Goal: Information Seeking & Learning: Learn about a topic

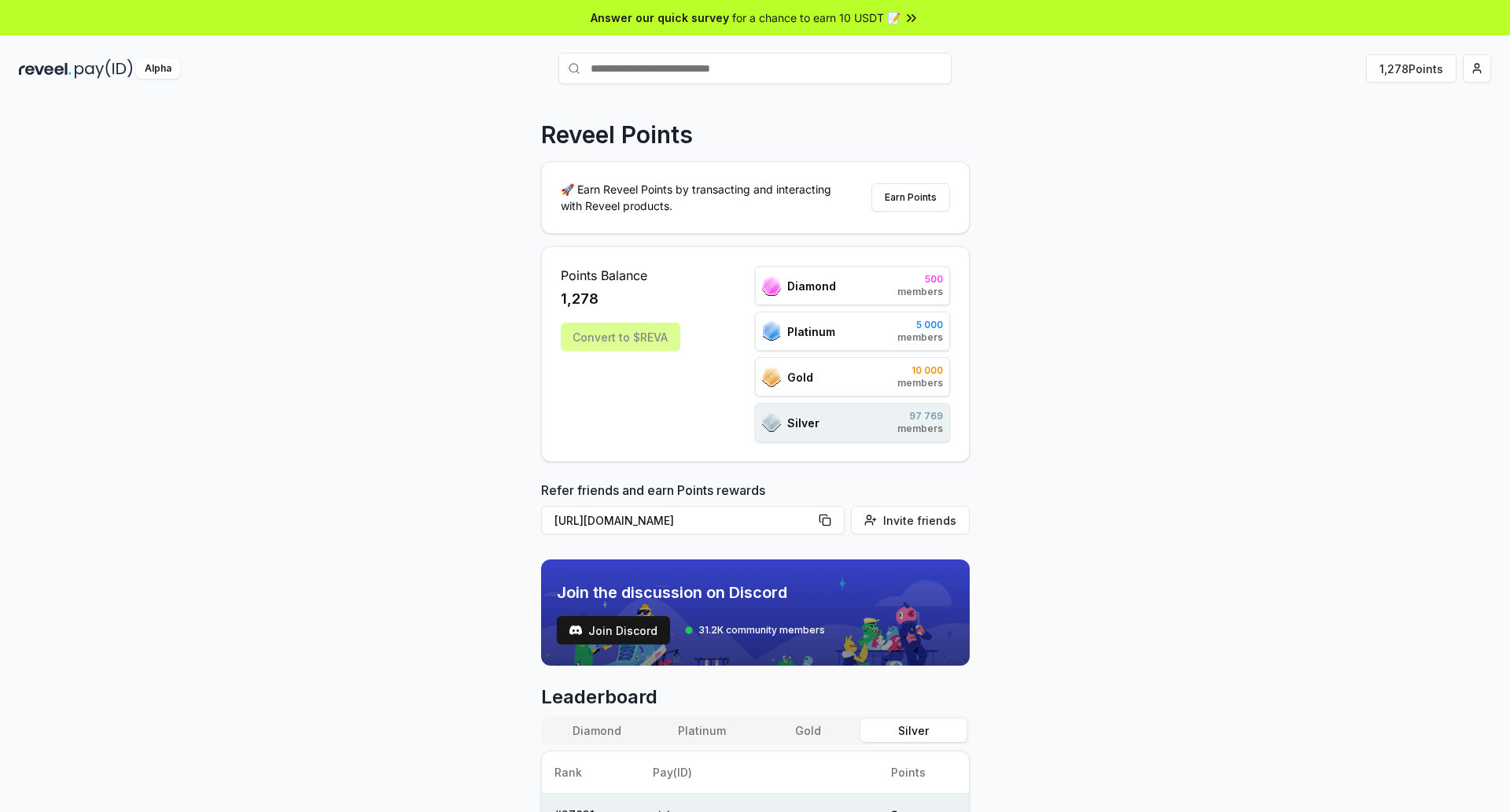
click at [526, 442] on div "Reveel Points 🚀 Earn Reveel Points by transacting and interacting with Reveel p…" at bounding box center [755, 473] width 1510 height 768
click at [754, 76] on html "Answer our quick survey for a chance to earn 10 USDT 📝 Alpha 1,278 Points Revee…" at bounding box center [755, 406] width 1510 height 812
click at [754, 370] on html "Answer our quick survey for a chance to earn 10 USDT 📝 Alpha 1,278 Points Revee…" at bounding box center [755, 406] width 1510 height 812
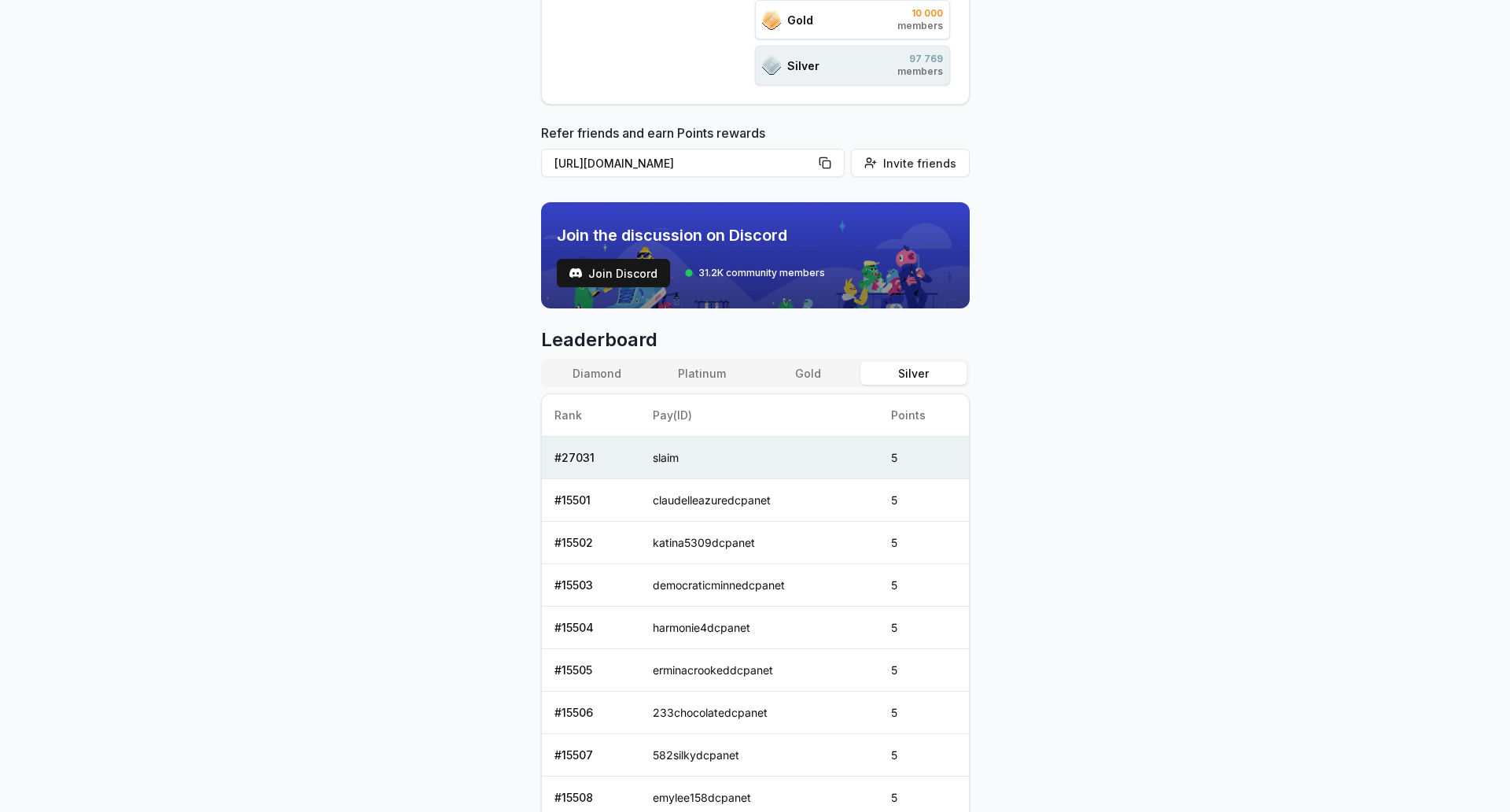
scroll to position [291, 0]
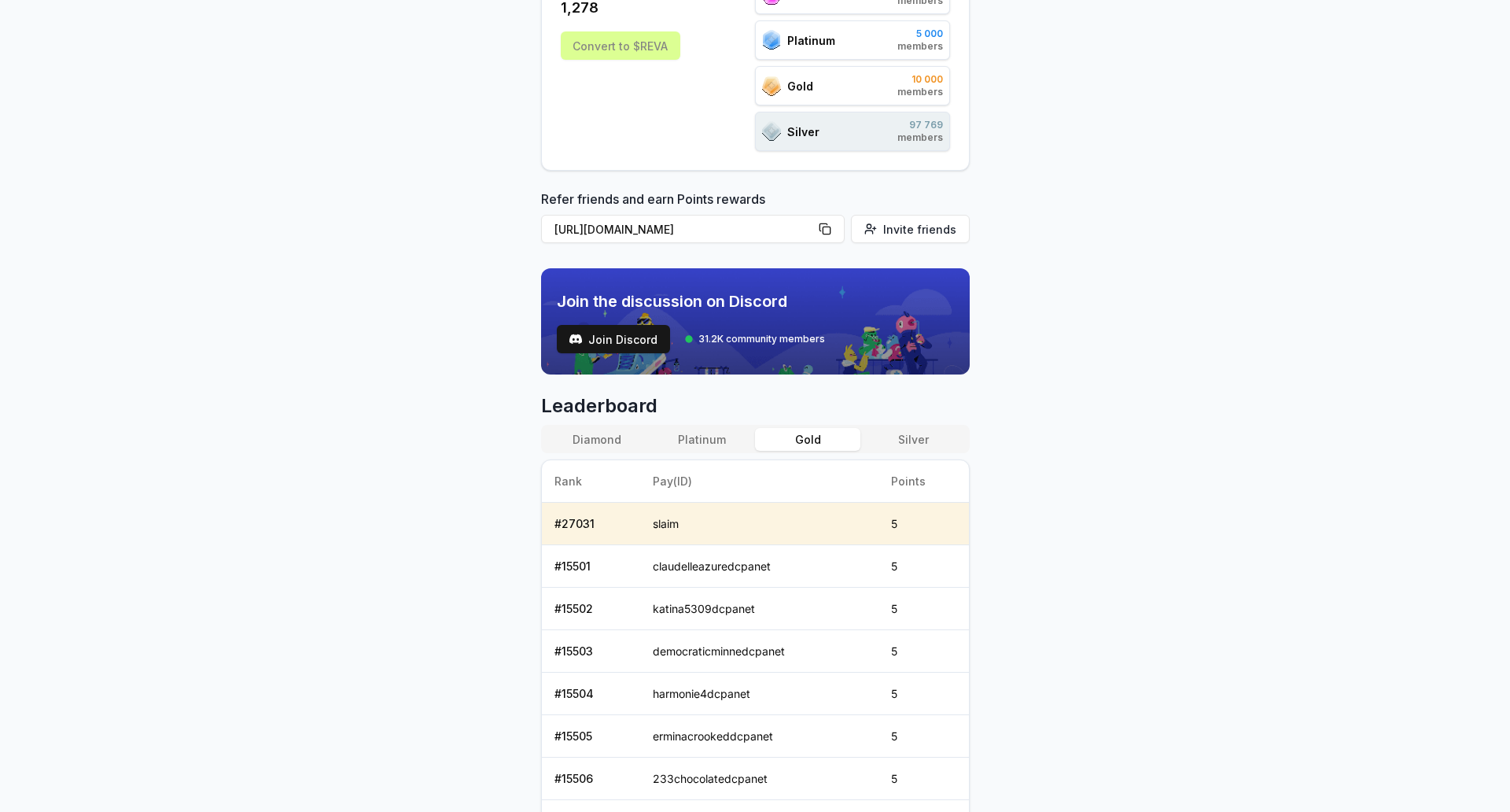
click at [754, 437] on button "Gold" at bounding box center [808, 439] width 106 height 23
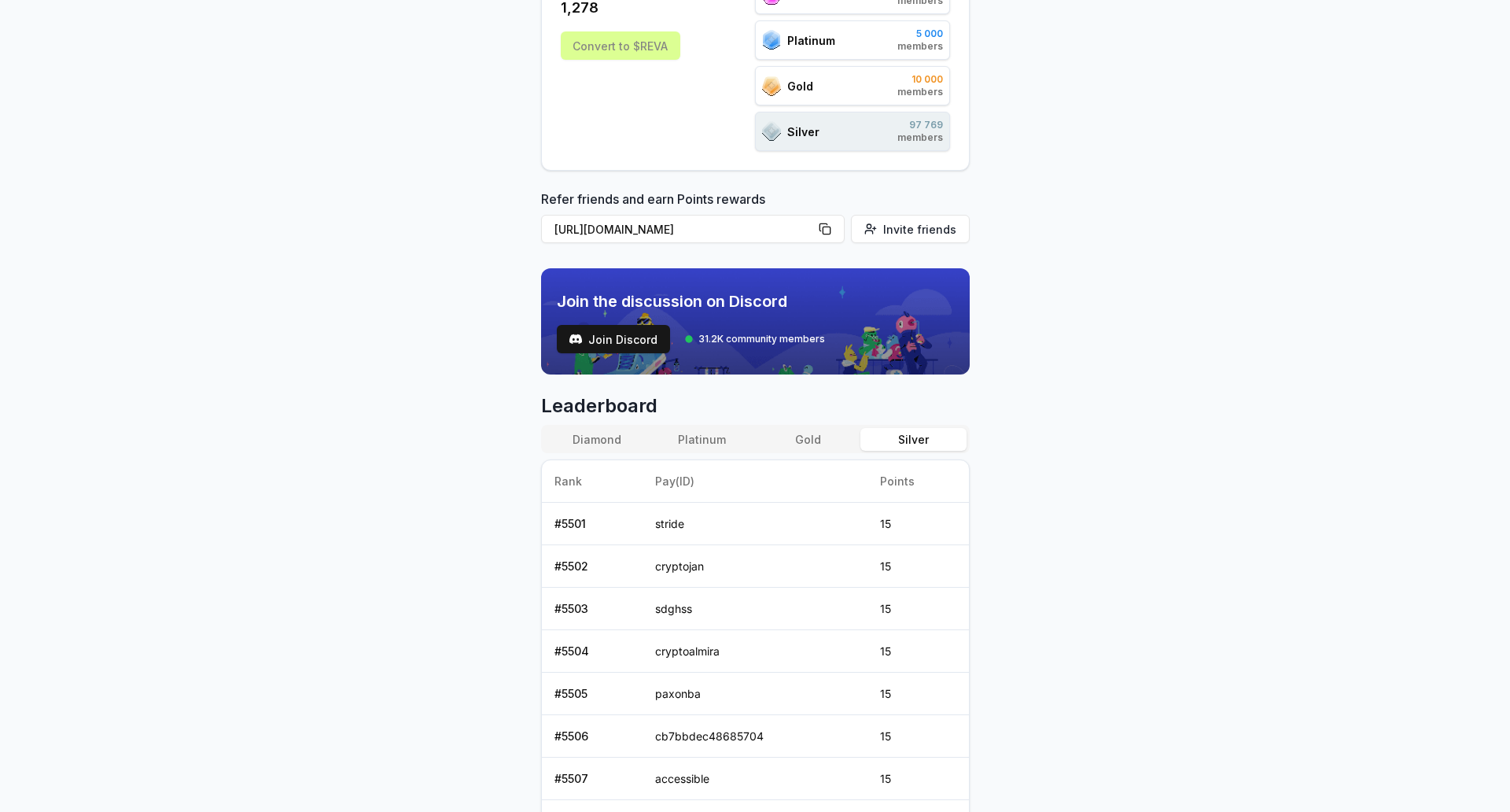
click at [754, 439] on button "Silver" at bounding box center [913, 439] width 106 height 23
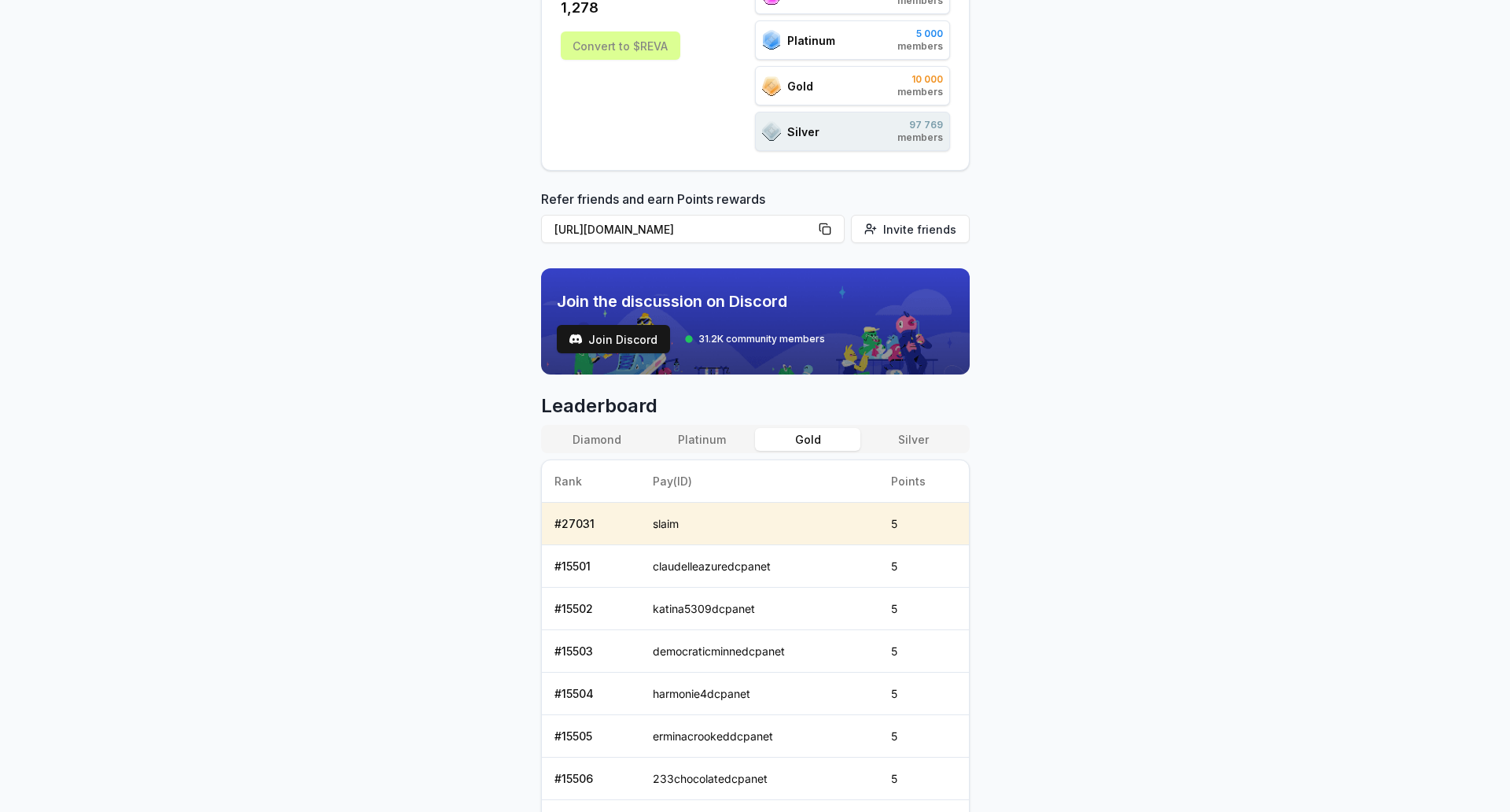
click at [754, 442] on button "Gold" at bounding box center [808, 439] width 106 height 23
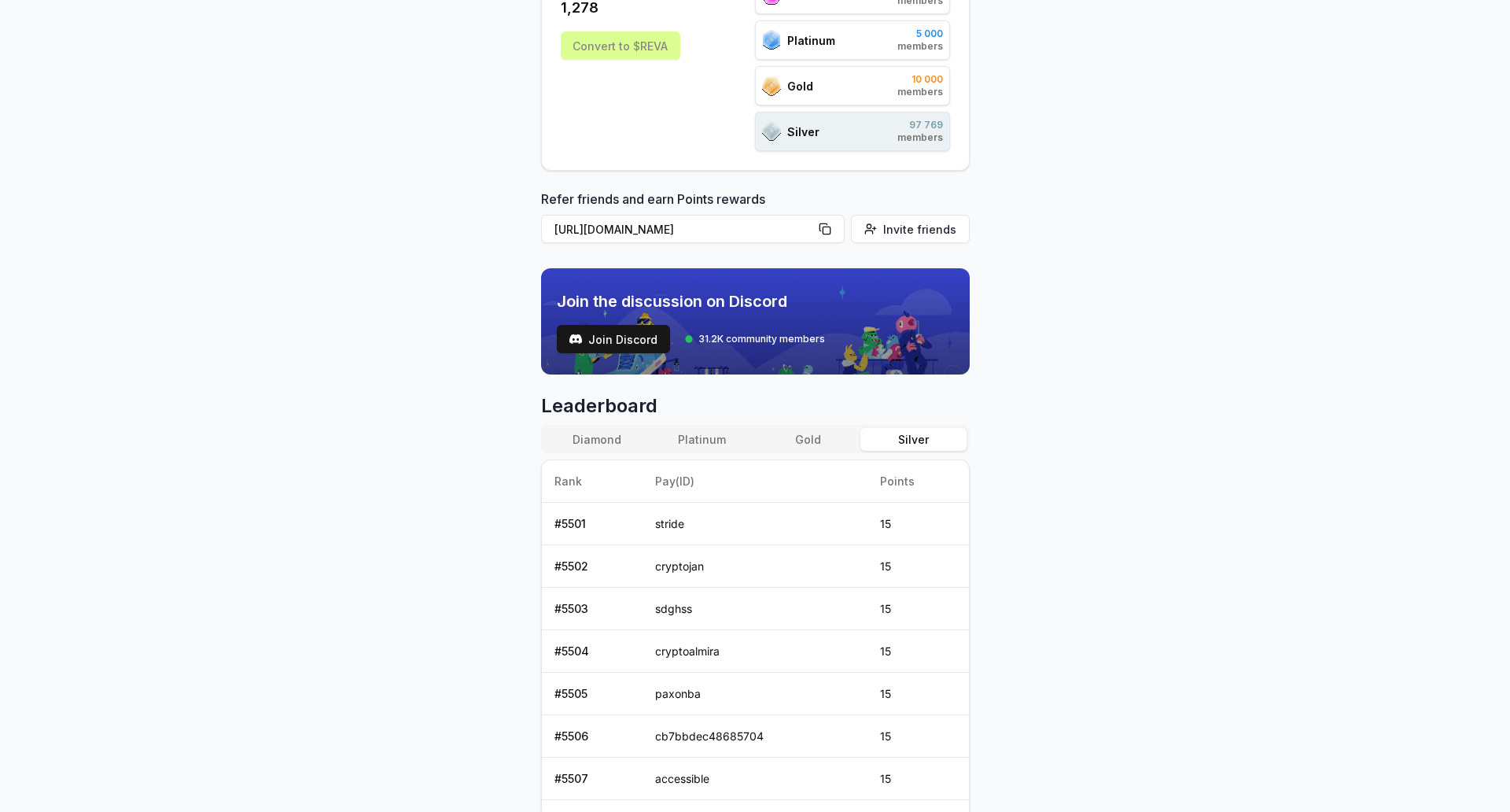
click at [754, 442] on button "Silver" at bounding box center [913, 439] width 106 height 23
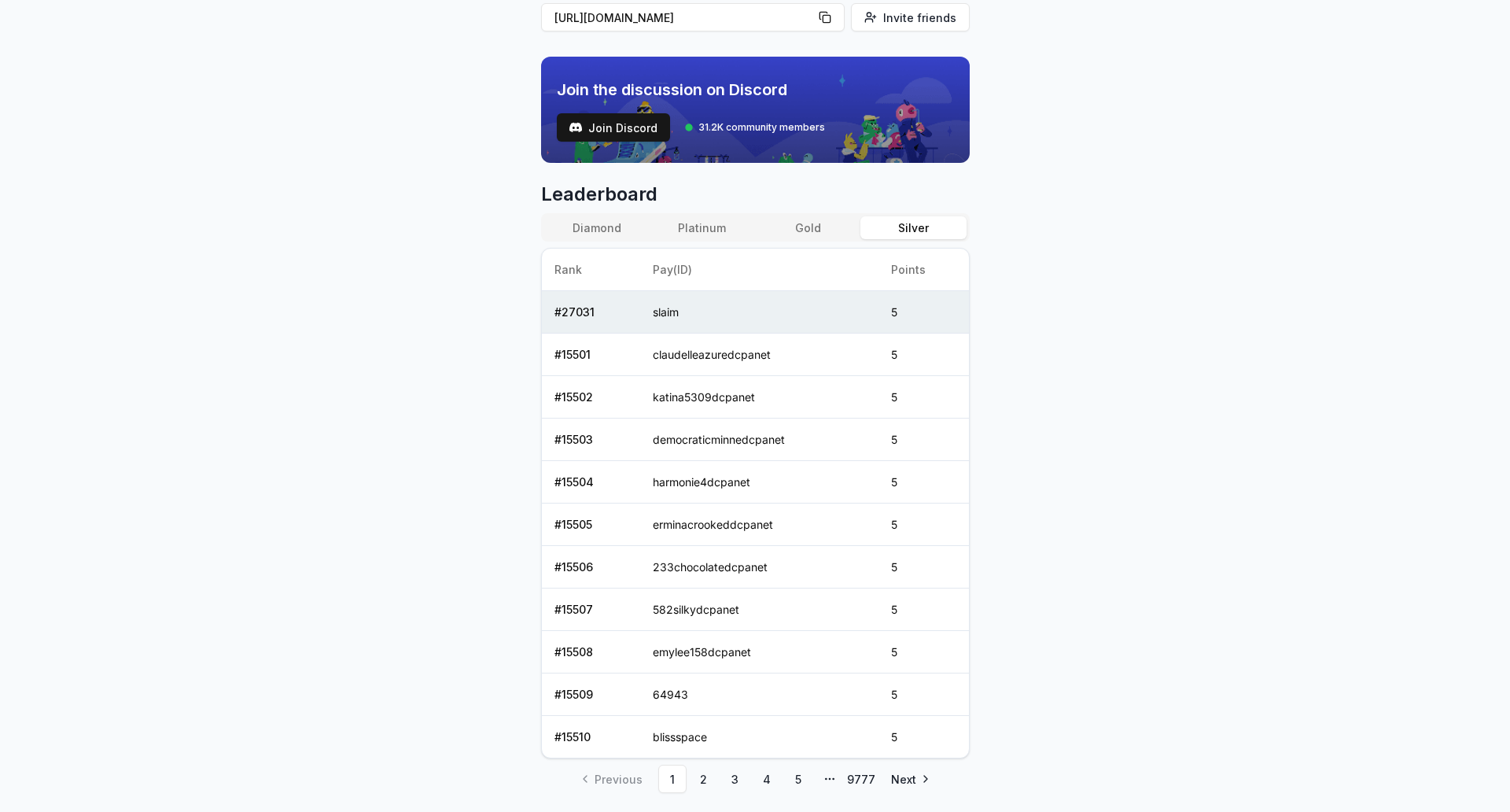
scroll to position [504, 0]
drag, startPoint x: 804, startPoint y: 240, endPoint x: 831, endPoint y: 213, distance: 38.2
click at [754, 213] on div "Diamond Platinum Gold Silver Rank Pay(ID) Points # 27031 slaim 5 # 15501 claude…" at bounding box center [756, 484] width 429 height 545
click at [754, 213] on div "Diamond Platinum Gold Silver" at bounding box center [756, 226] width 429 height 28
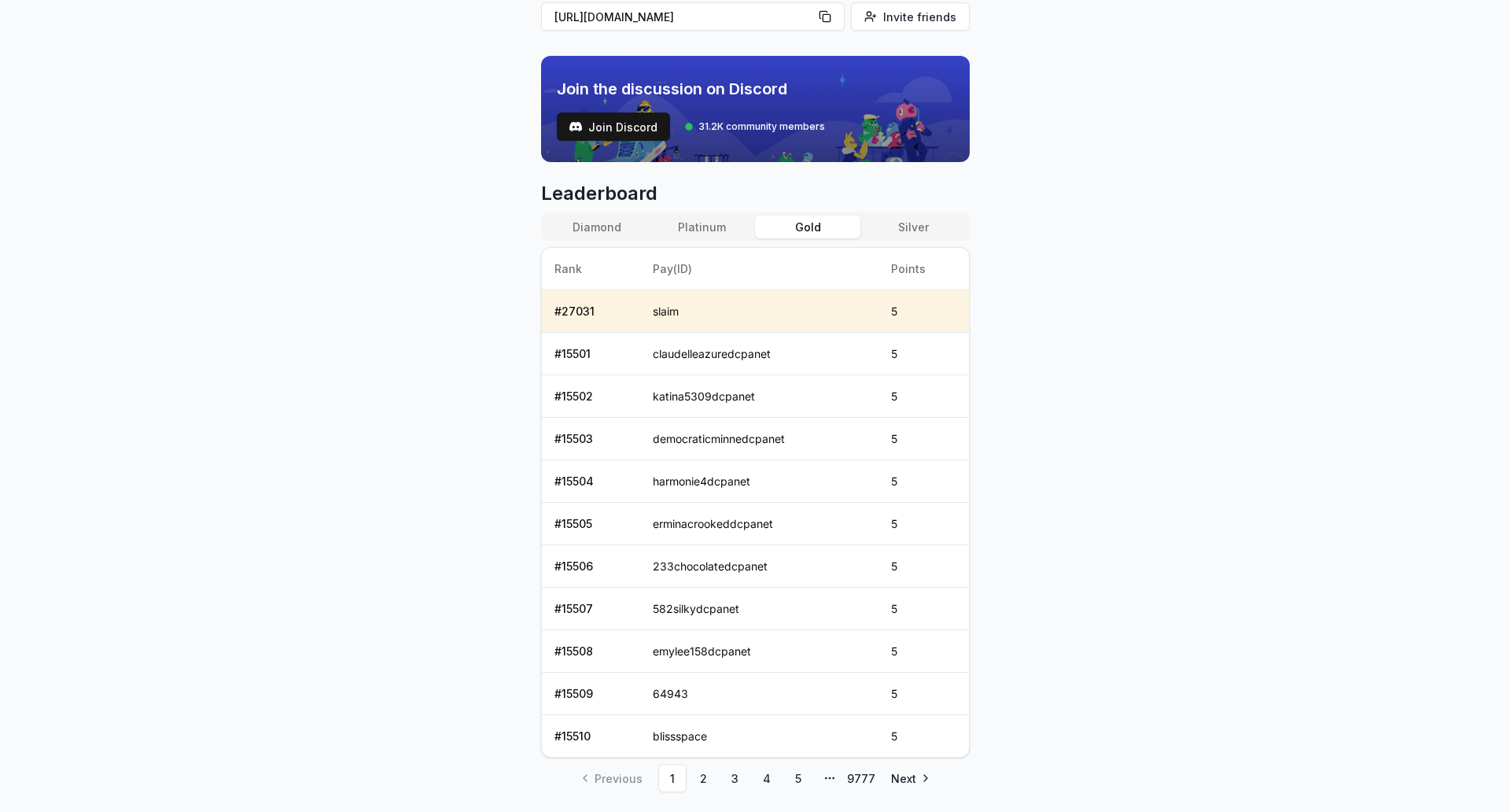
click at [754, 225] on button "Gold" at bounding box center [808, 226] width 106 height 23
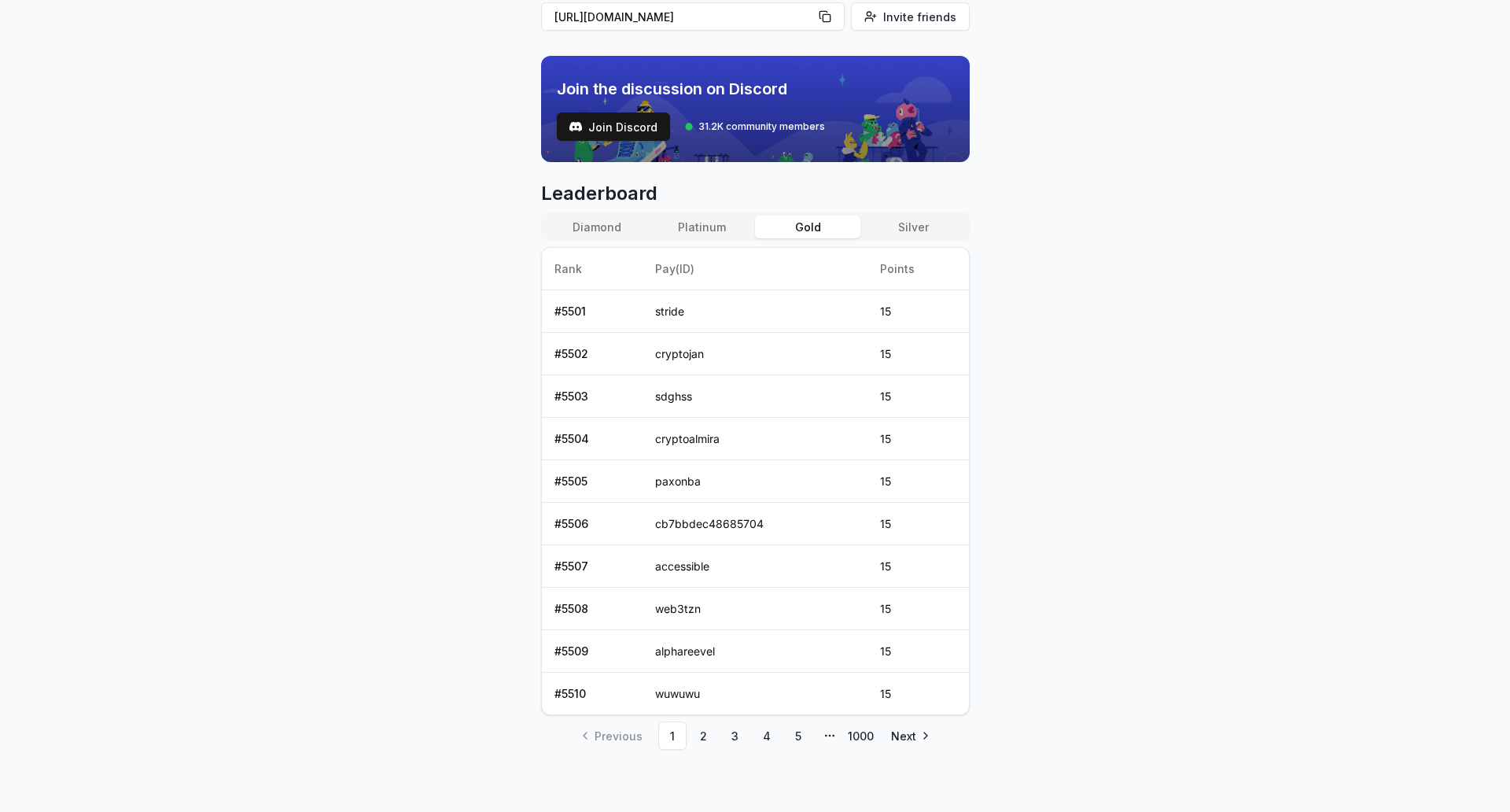
click at [731, 228] on button "Platinum" at bounding box center [702, 226] width 106 height 23
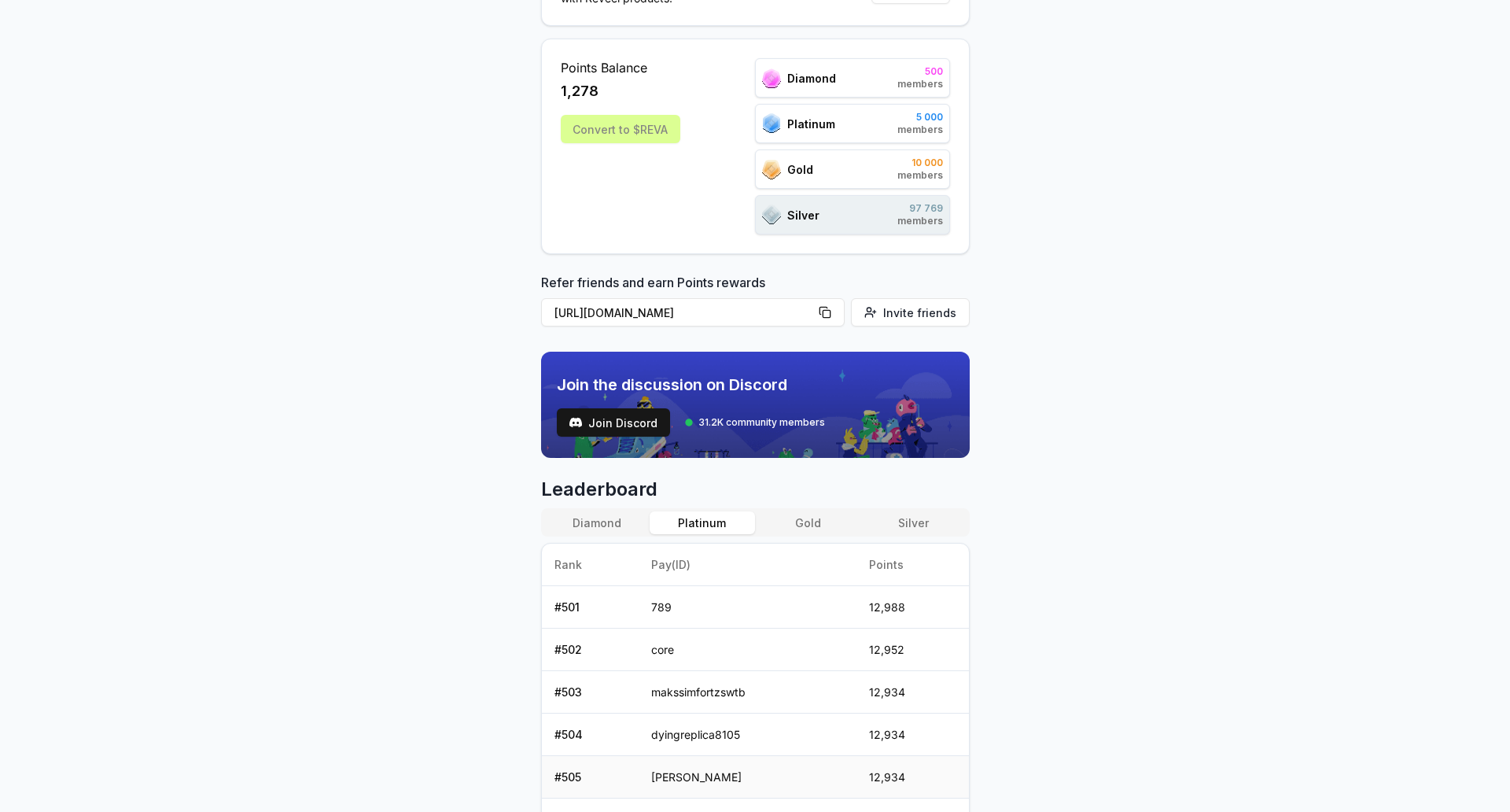
scroll to position [209, 0]
click at [754, 510] on button "Gold" at bounding box center [808, 521] width 106 height 23
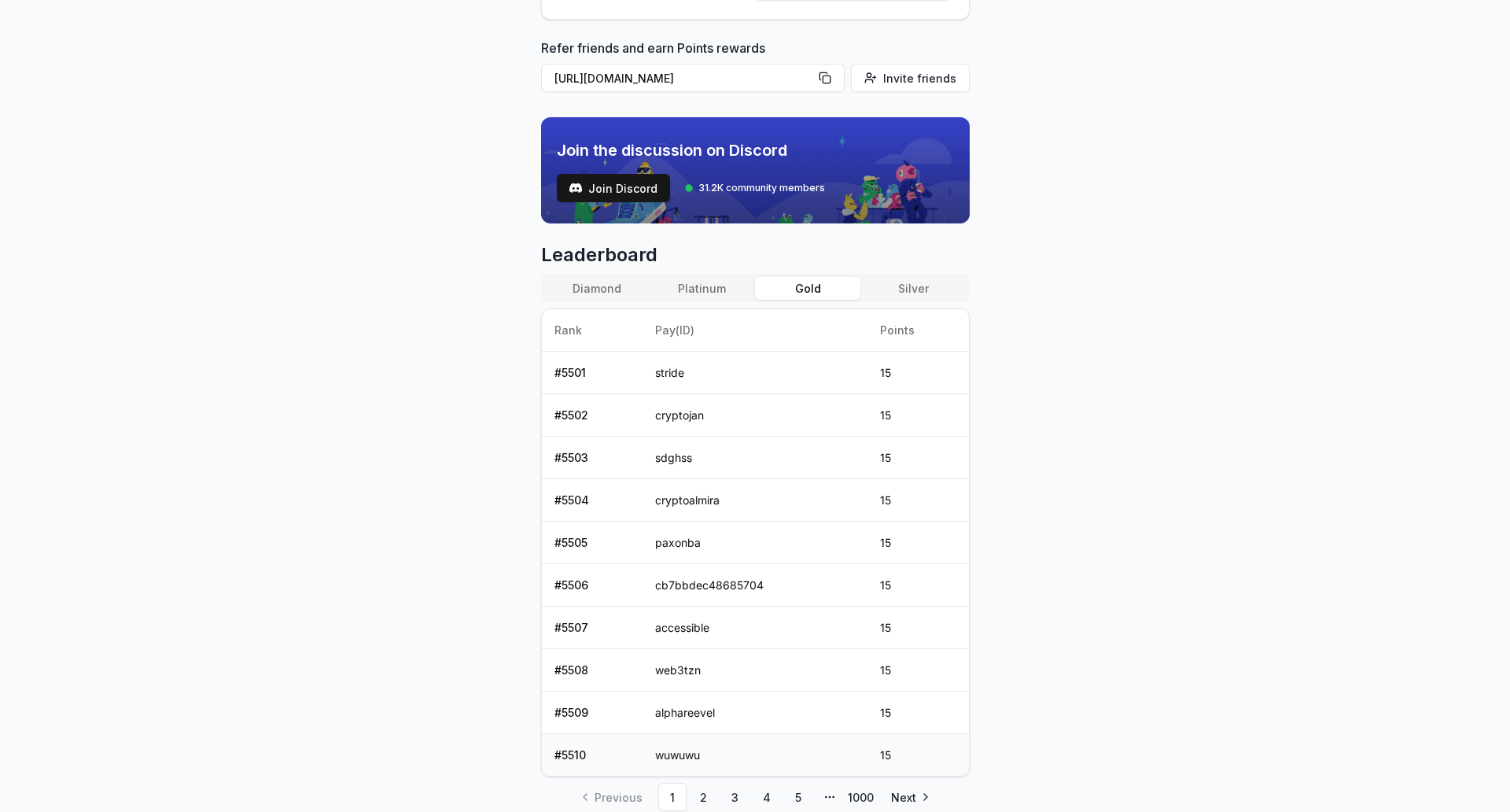
scroll to position [442, 0]
click at [754, 716] on link "1000" at bounding box center [861, 798] width 28 height 28
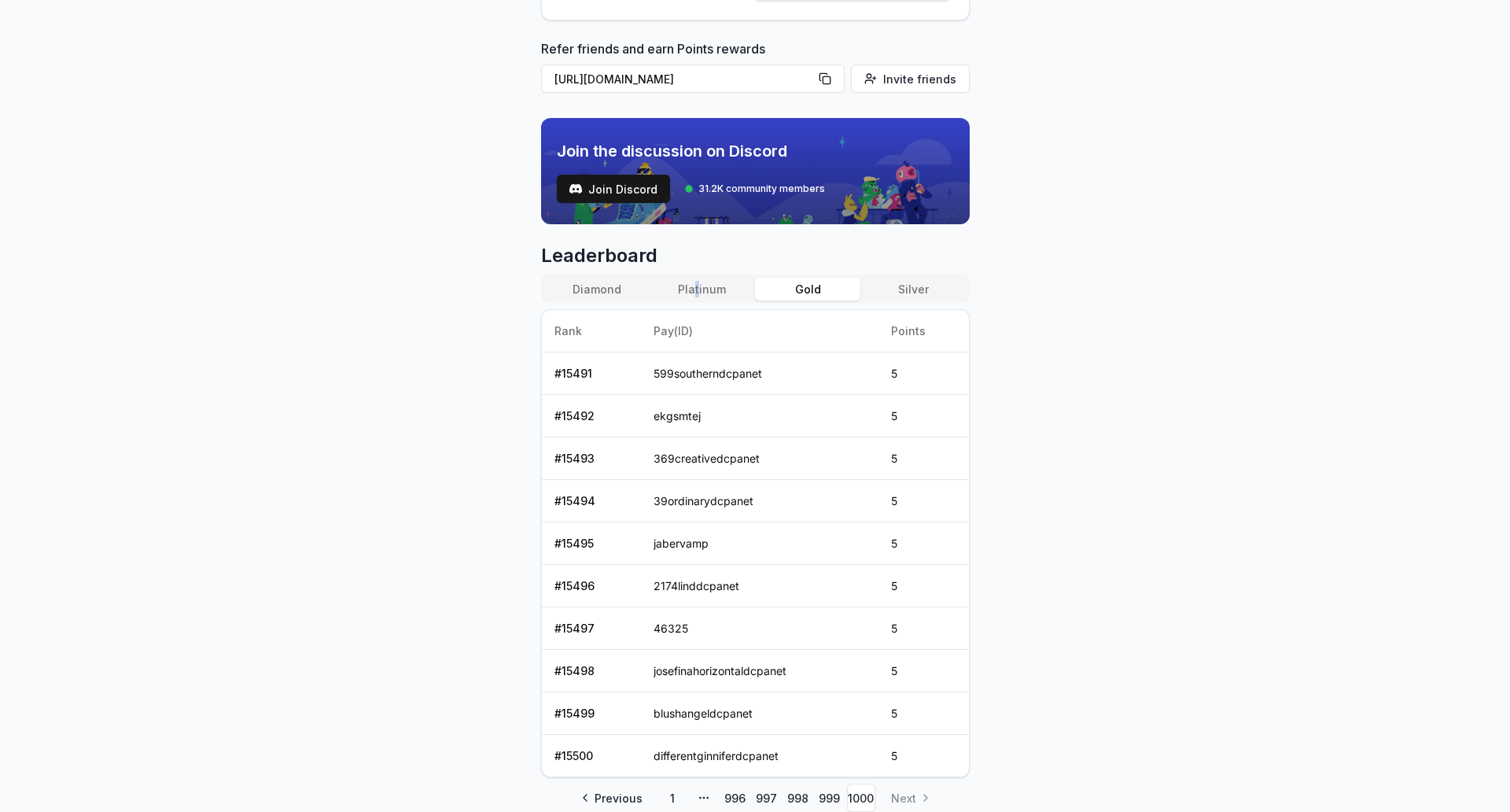
drag, startPoint x: 697, startPoint y: 276, endPoint x: 699, endPoint y: 285, distance: 9.2
click at [699, 285] on div "Diamond Platinum Gold Silver" at bounding box center [756, 289] width 429 height 28
click at [699, 285] on button "Platinum" at bounding box center [702, 288] width 106 height 23
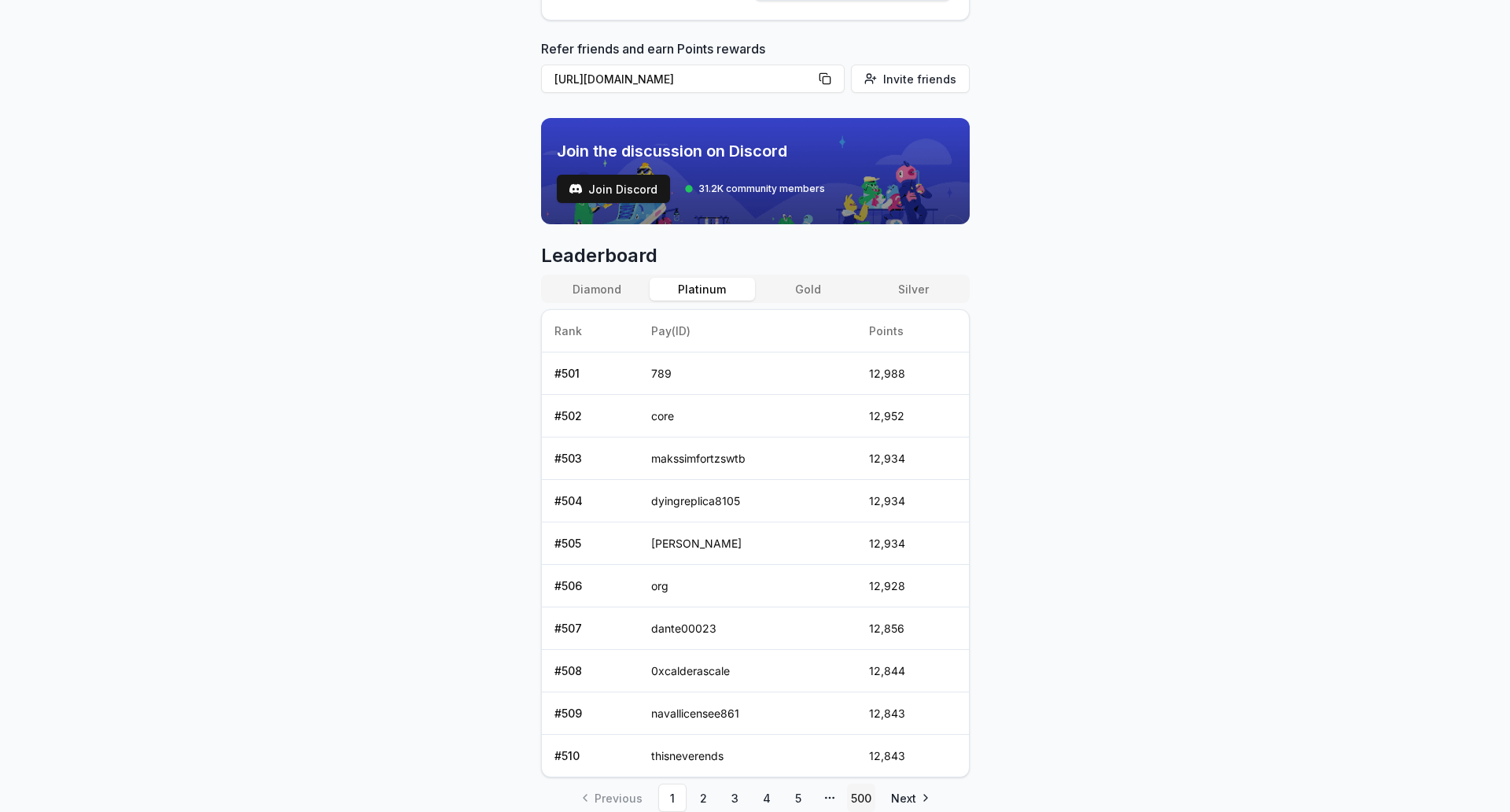
click at [754, 716] on link "500" at bounding box center [861, 798] width 28 height 28
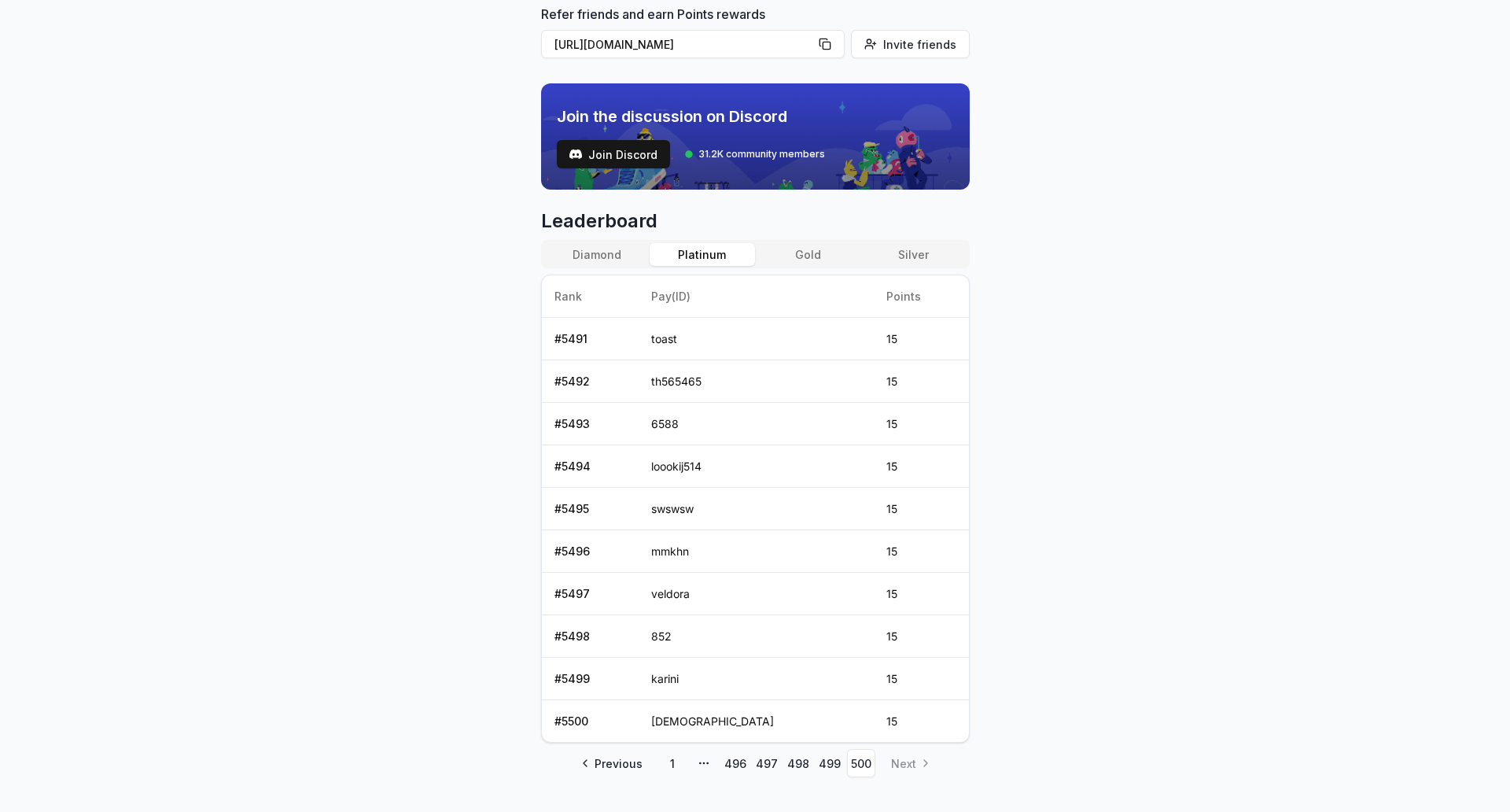
scroll to position [473, 0]
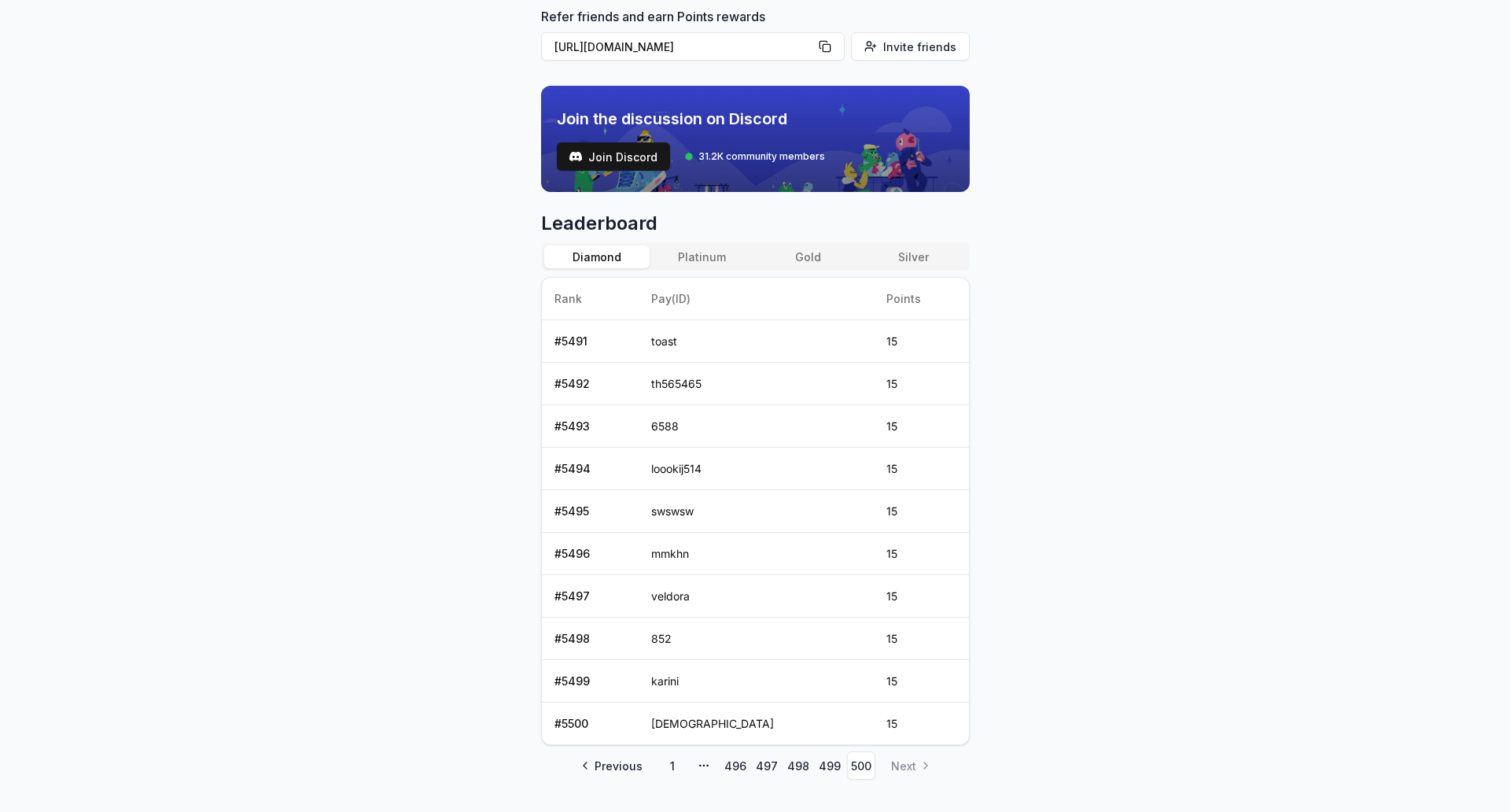
click at [620, 250] on button "Diamond" at bounding box center [597, 256] width 106 height 23
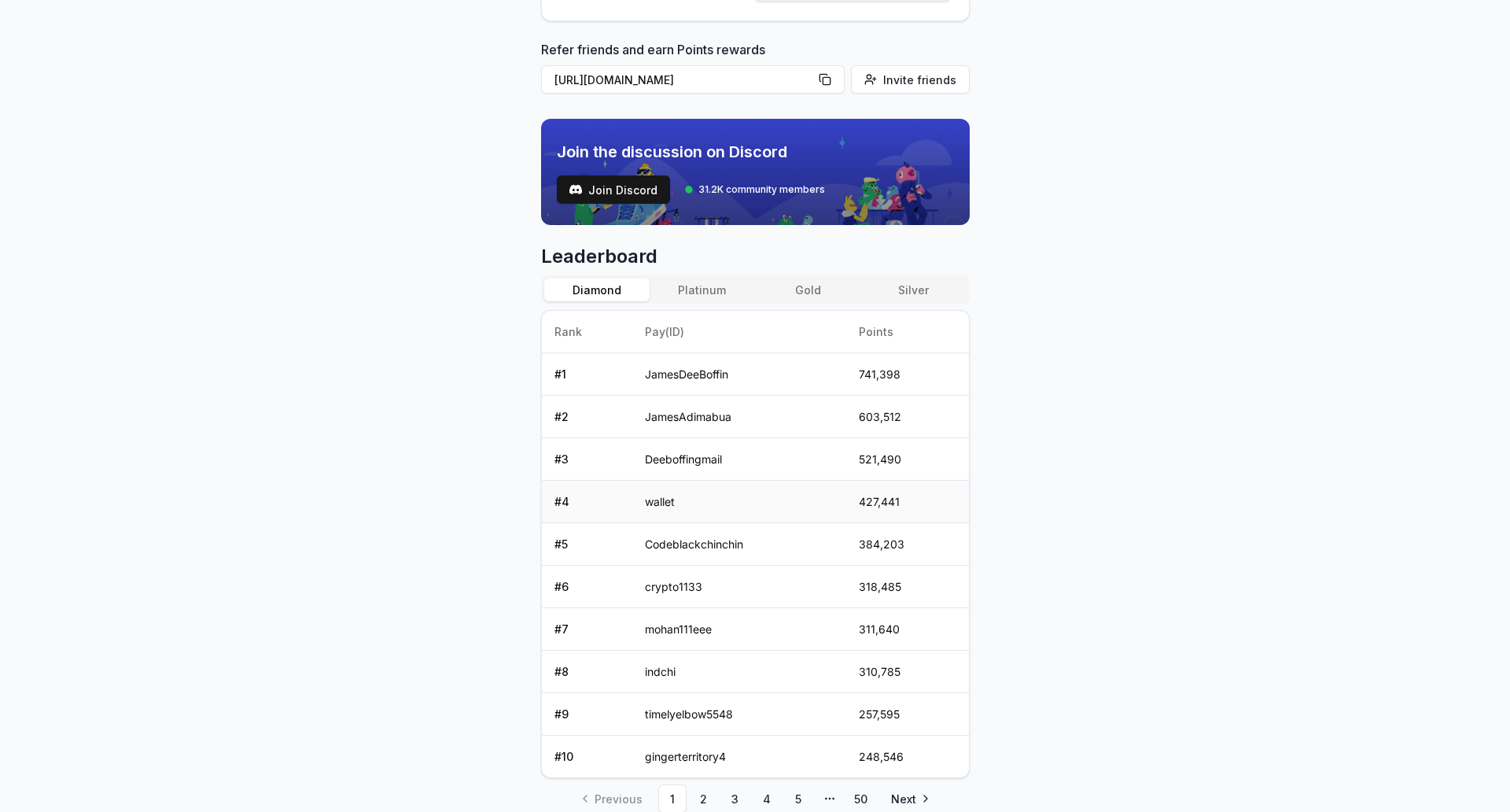
scroll to position [504, 0]
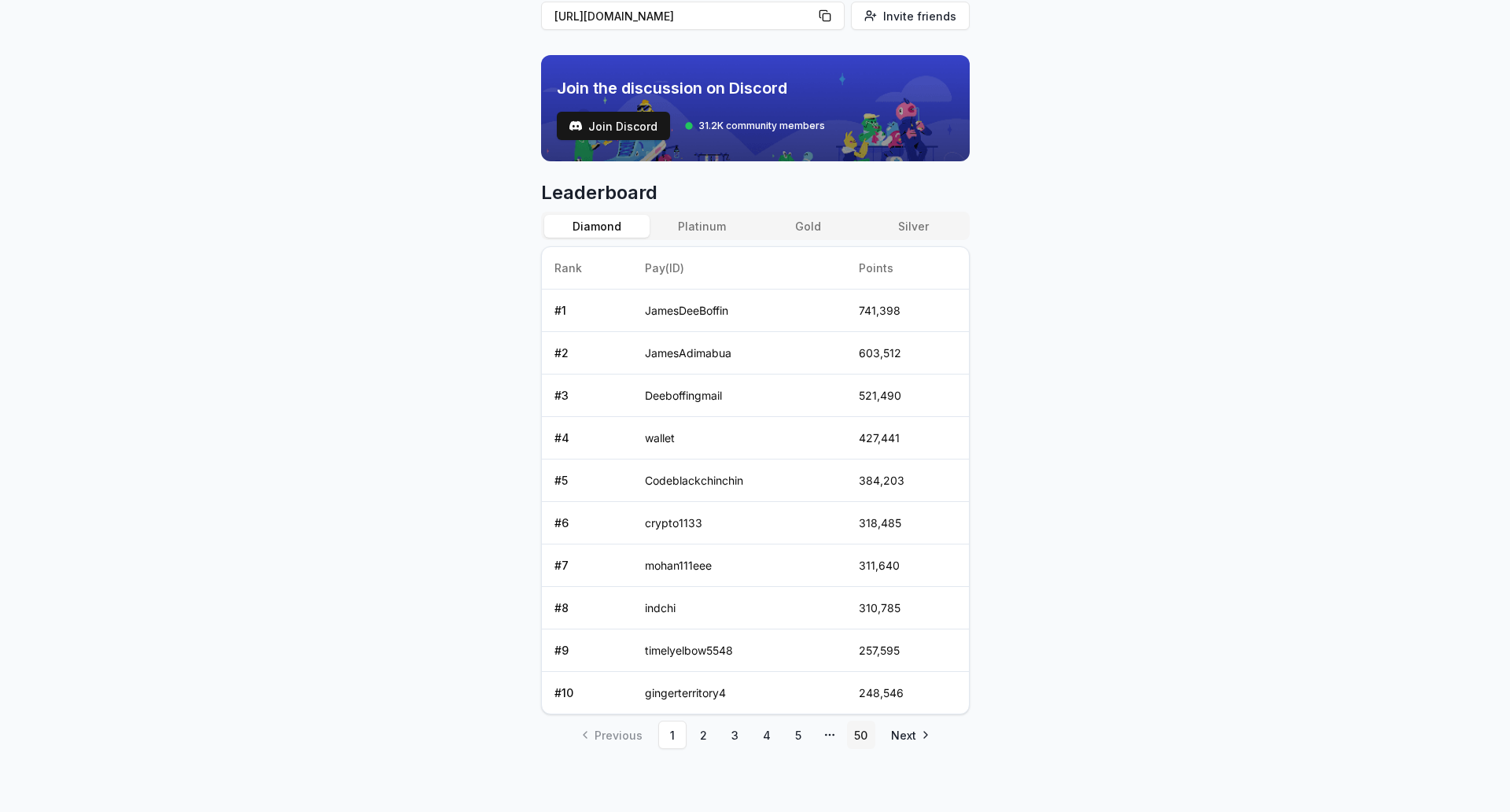
click at [754, 716] on link "50" at bounding box center [861, 735] width 28 height 28
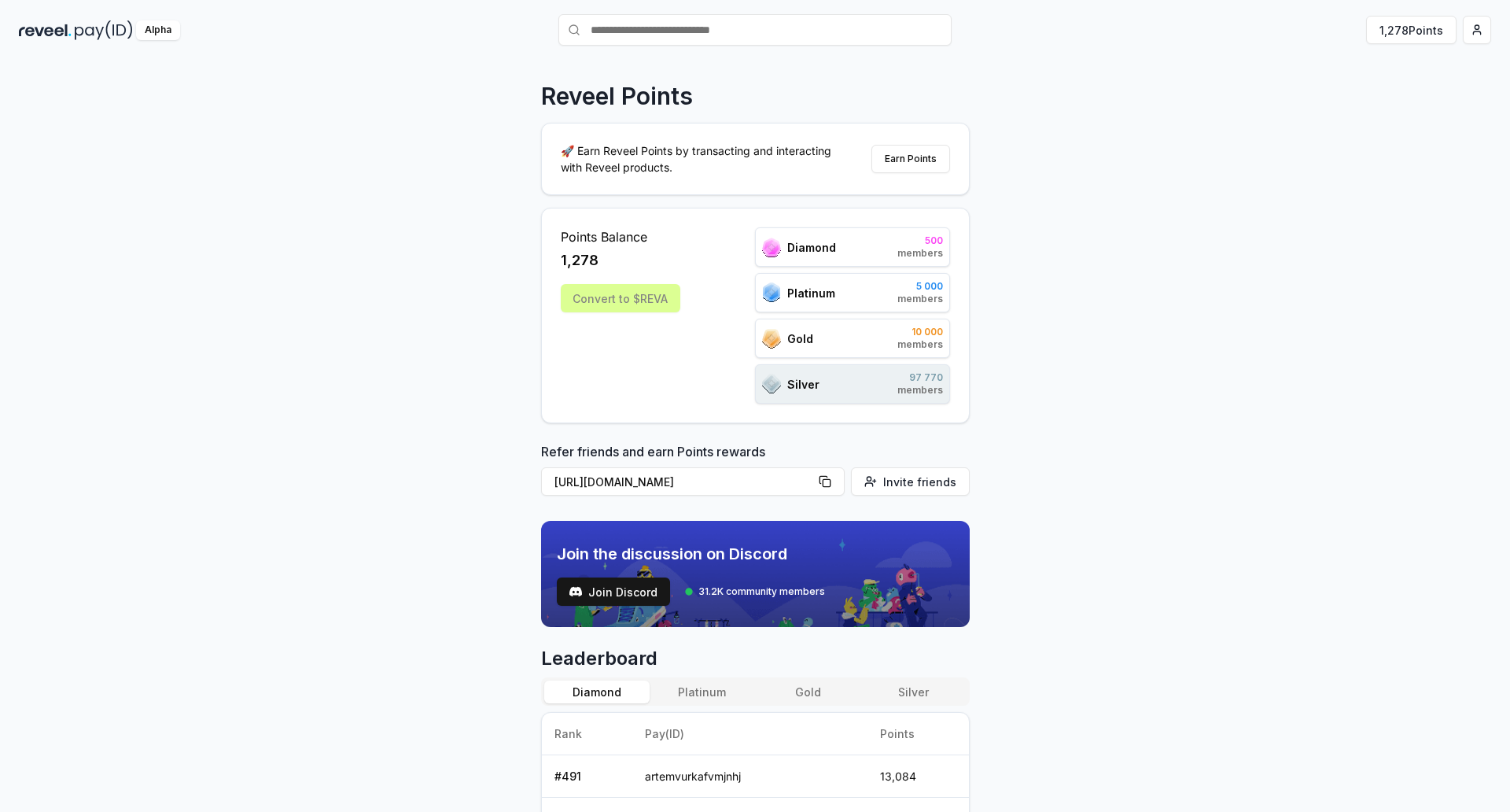
scroll to position [0, 0]
